Goal: Task Accomplishment & Management: Manage account settings

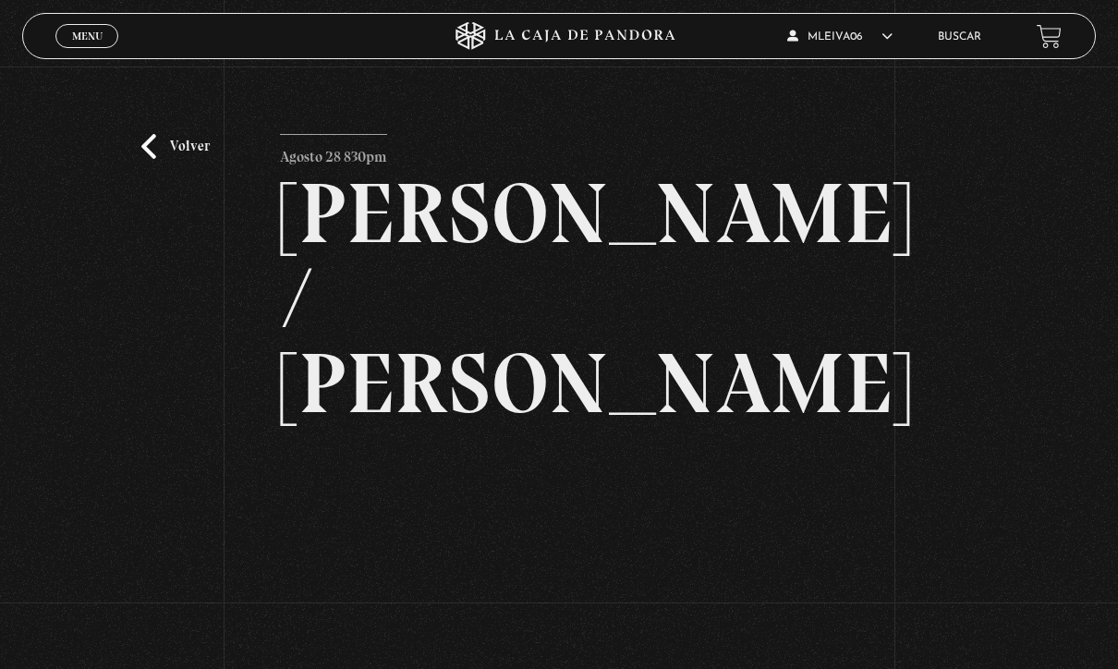
scroll to position [141, 0]
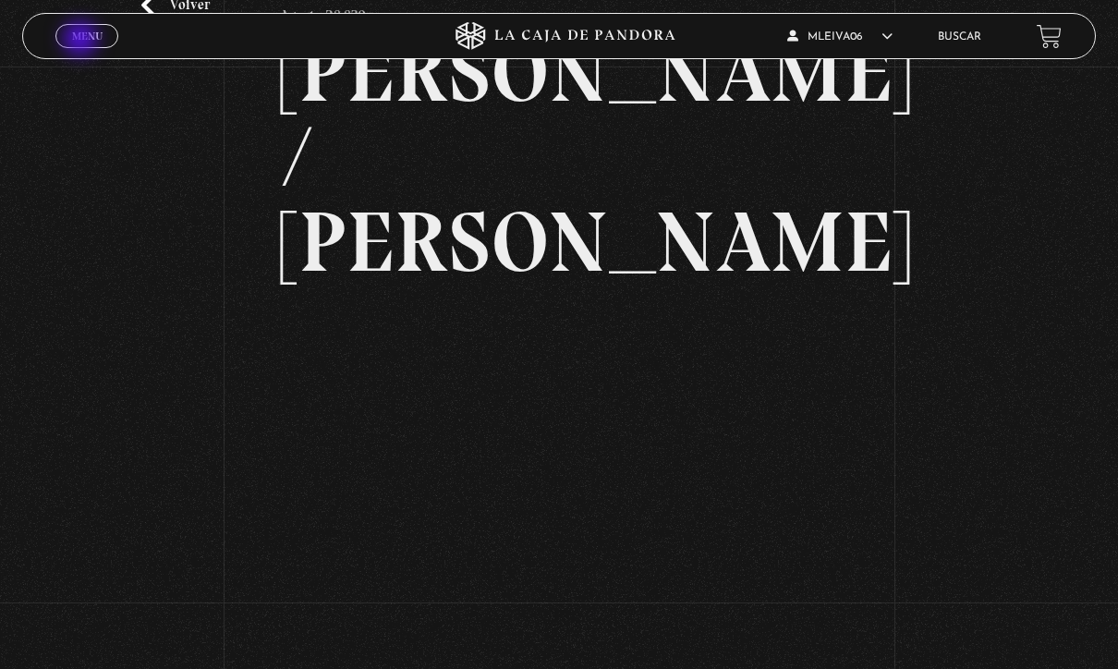
click at [82, 41] on span "Menu" at bounding box center [87, 35] width 30 height 11
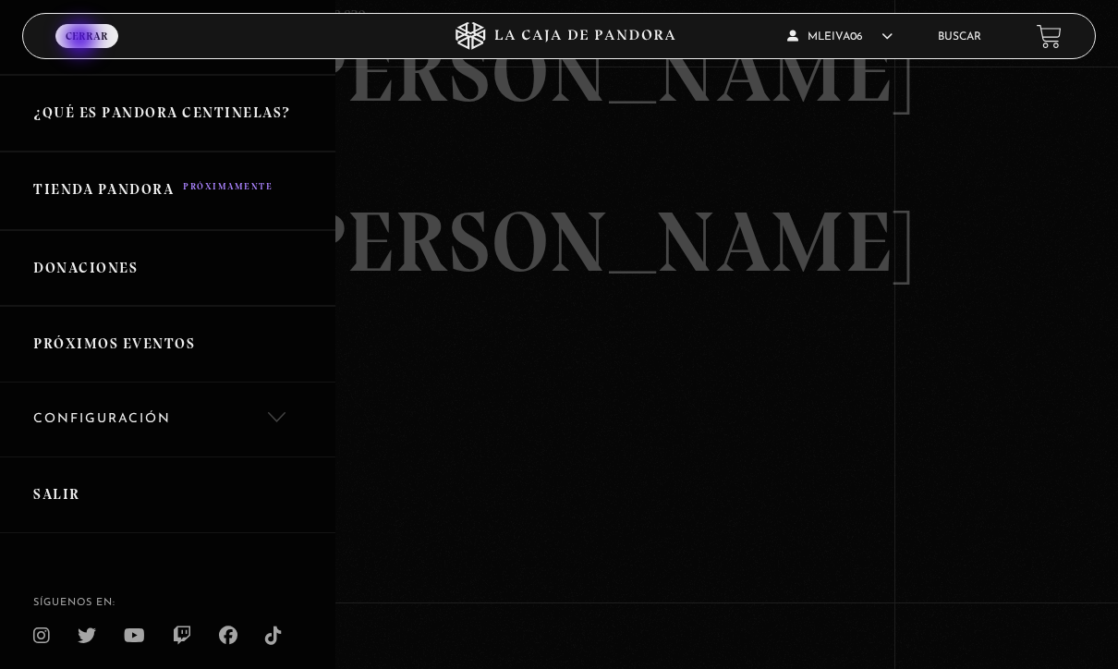
scroll to position [372, 0]
click at [82, 487] on link "Salir" at bounding box center [167, 495] width 335 height 77
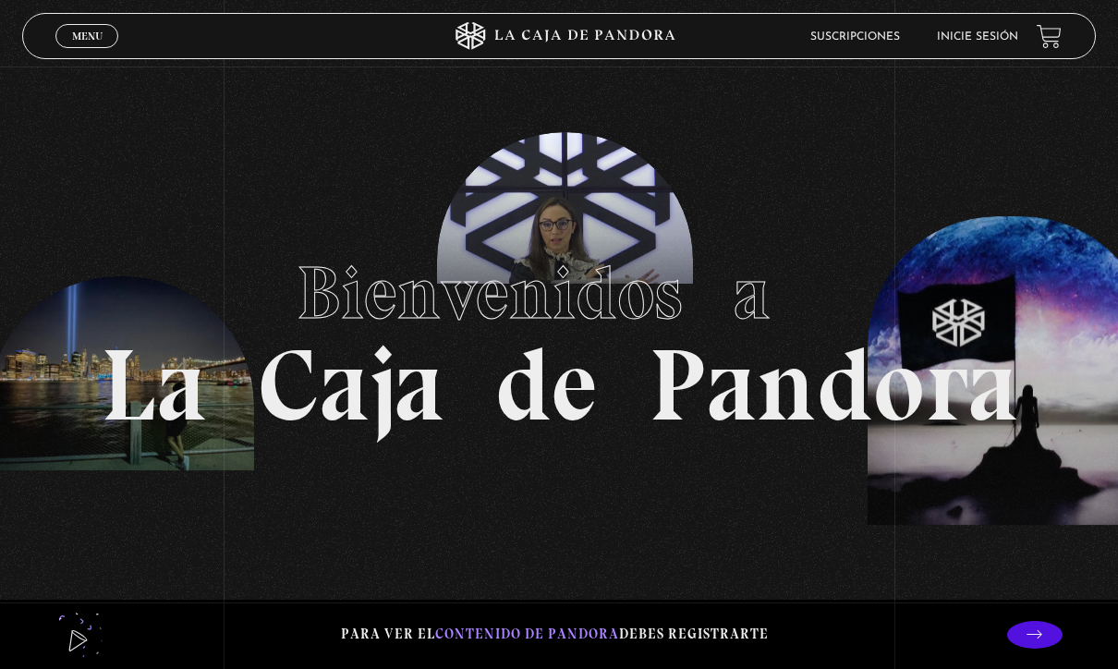
click at [80, 40] on span "Menu" at bounding box center [87, 35] width 30 height 11
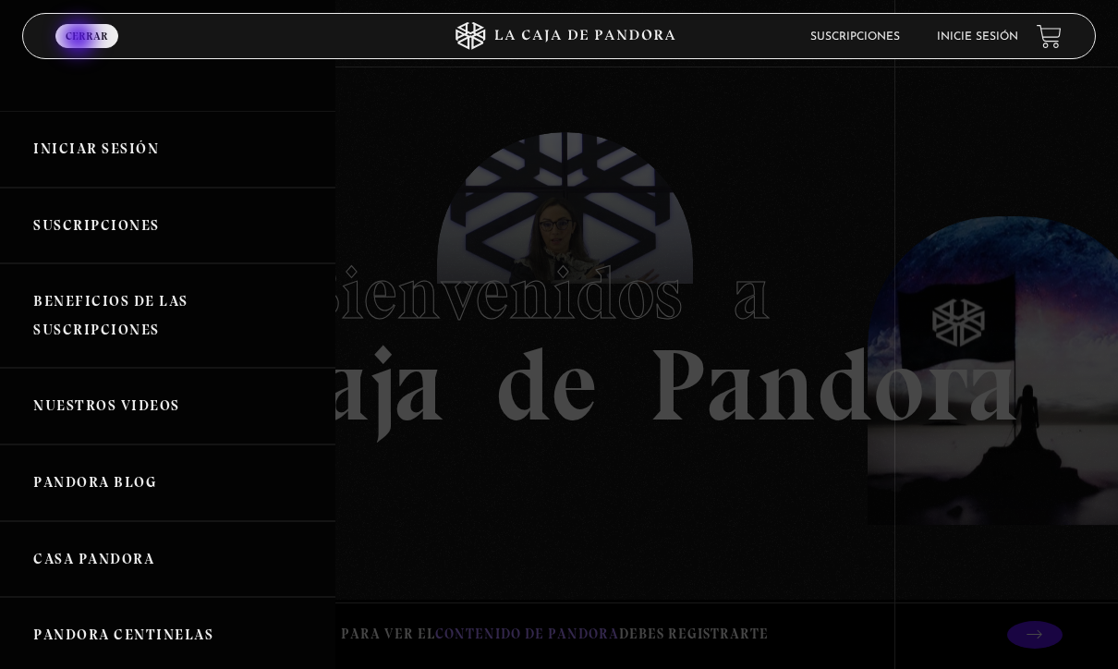
click at [90, 153] on link "Iniciar Sesión" at bounding box center [167, 149] width 335 height 77
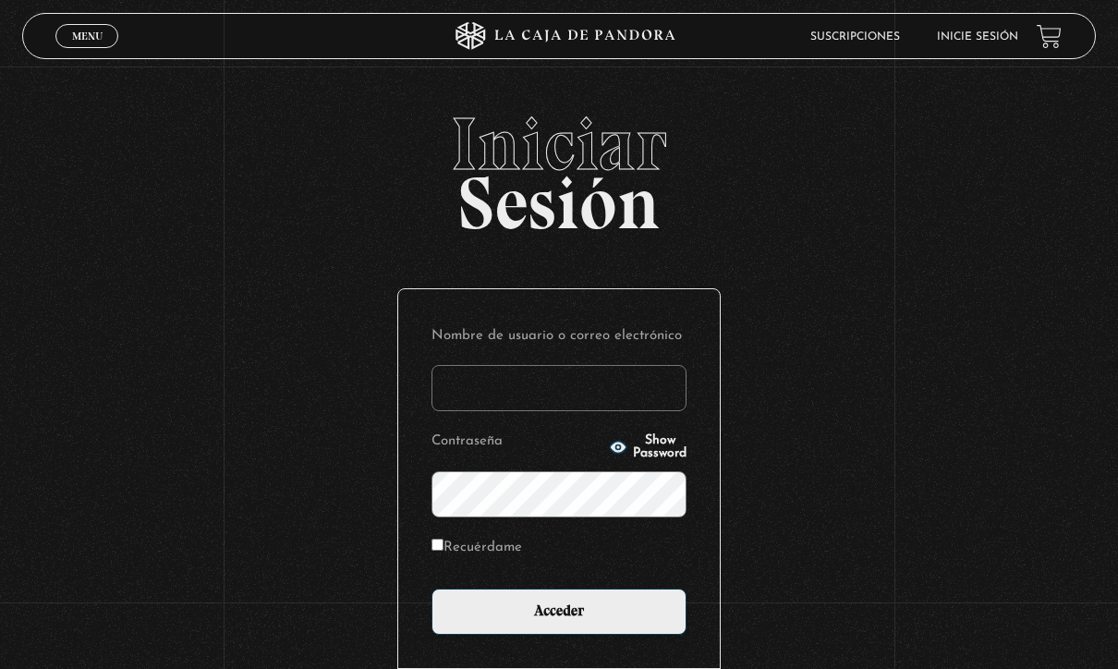
click at [570, 409] on input "Nombre de usuario o correo electrónico" at bounding box center [559, 388] width 255 height 46
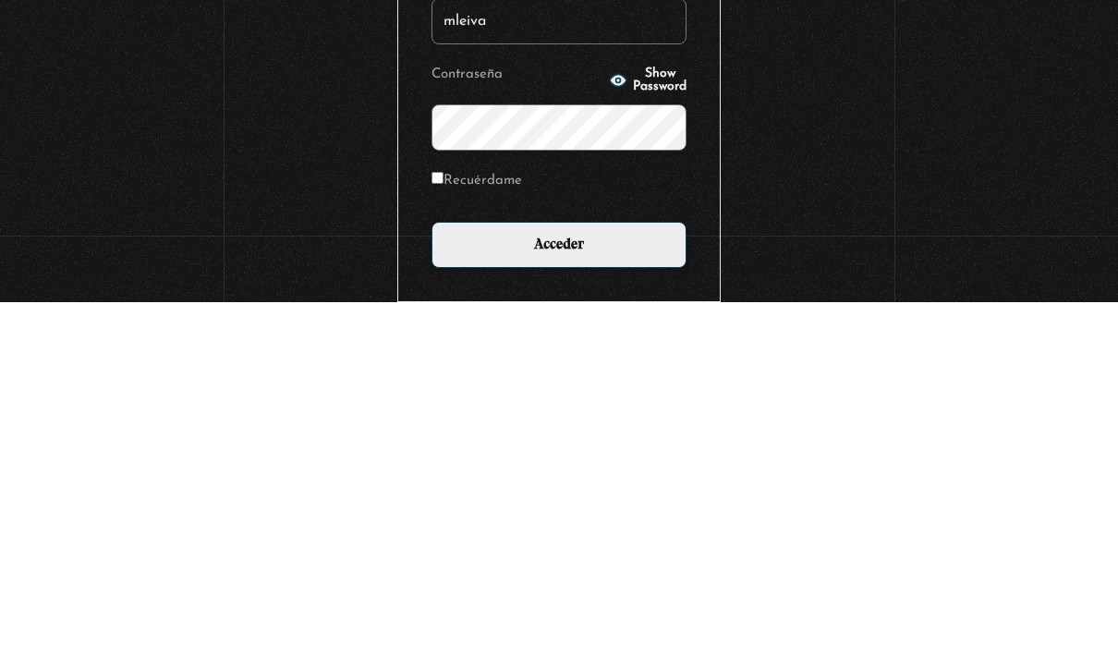
click at [530, 365] on input "mleiva" at bounding box center [559, 388] width 255 height 46
type input "mleiva06"
click at [608, 589] on input "Acceder" at bounding box center [559, 612] width 255 height 46
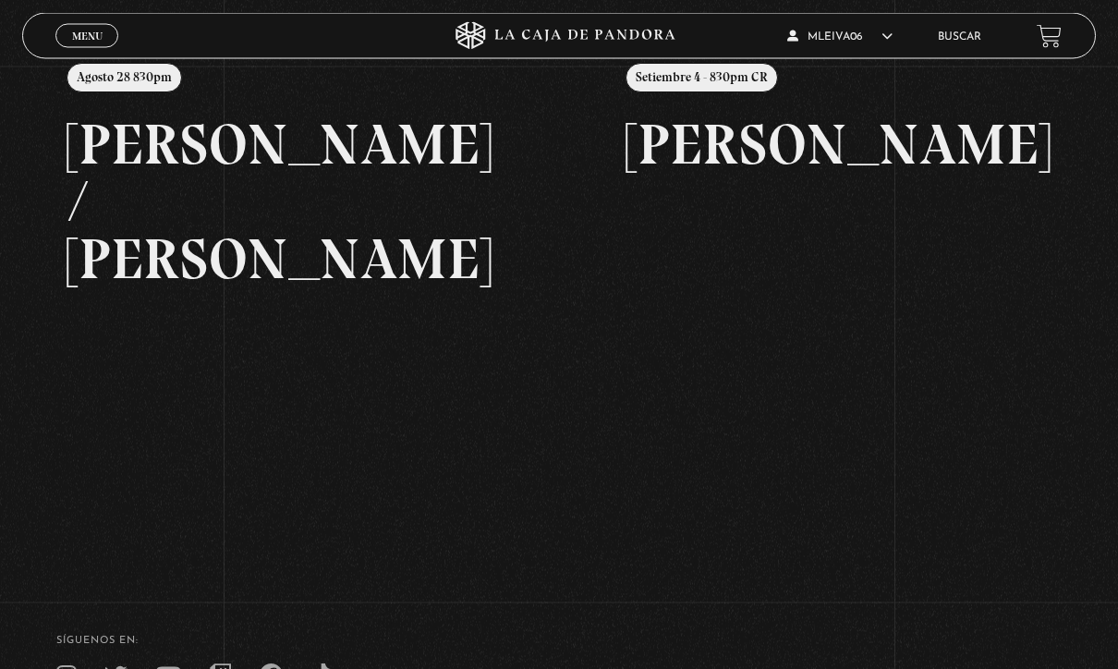
scroll to position [260, 0]
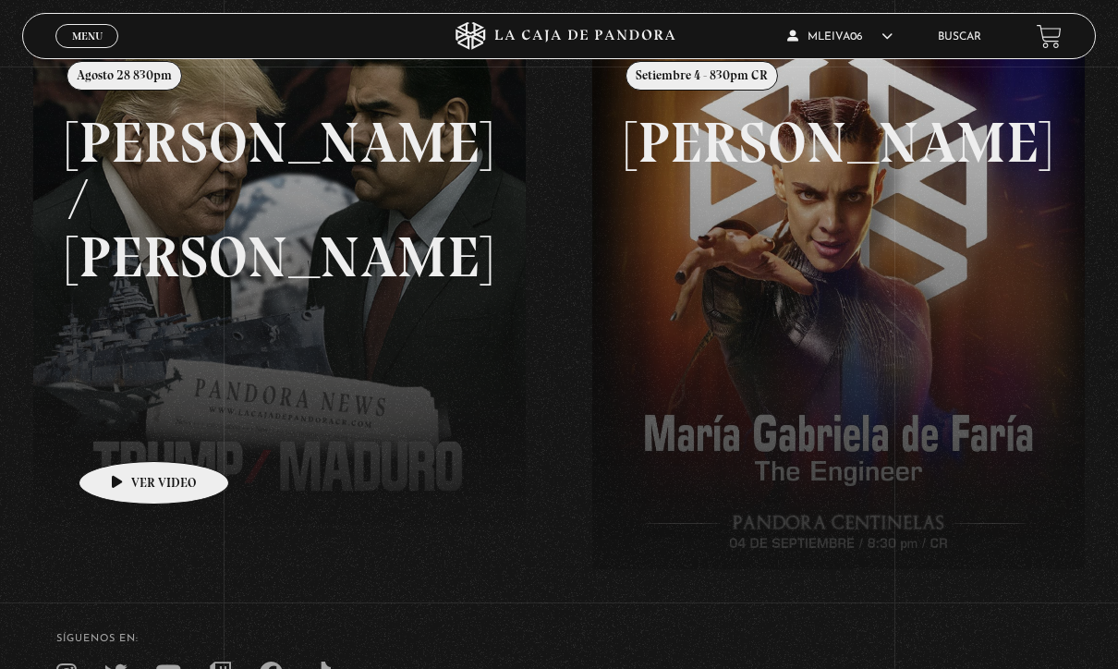
click at [128, 457] on link at bounding box center [592, 367] width 1118 height 669
